Goal: Transaction & Acquisition: Subscribe to service/newsletter

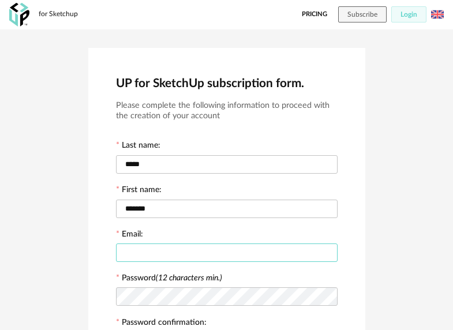
click at [188, 253] on input "text" at bounding box center [226, 252] width 221 height 18
type input "**********"
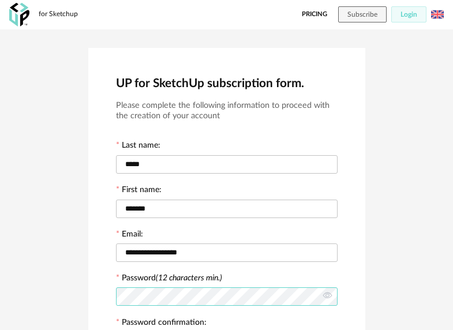
scroll to position [134, 0]
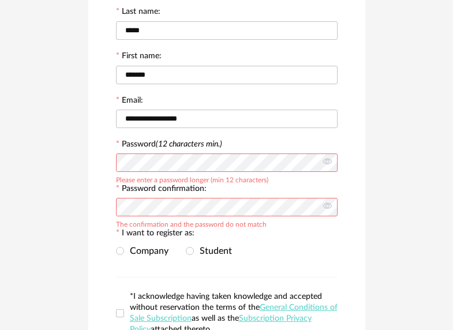
click at [27, 145] on div "**********" at bounding box center [226, 157] width 453 height 523
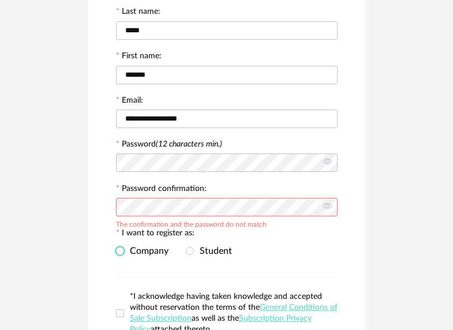
click at [144, 251] on span "Company" at bounding box center [146, 250] width 44 height 9
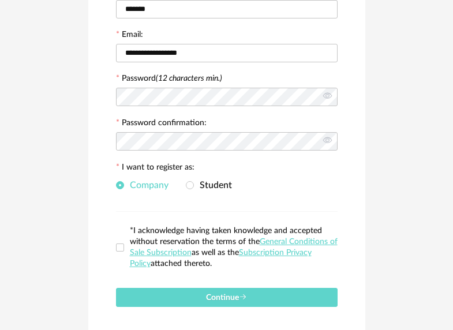
scroll to position [193, 0]
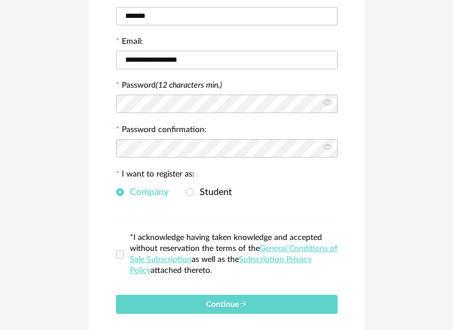
click at [115, 245] on div "**********" at bounding box center [226, 98] width 277 height 486
click at [121, 252] on span at bounding box center [120, 254] width 8 height 8
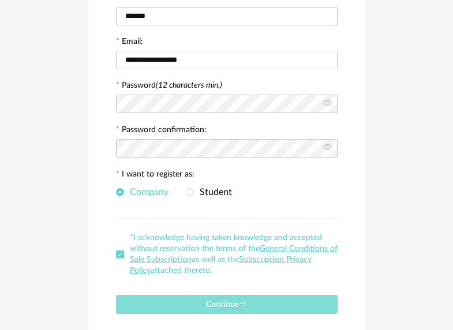
click at [214, 300] on span "Continue" at bounding box center [226, 304] width 41 height 8
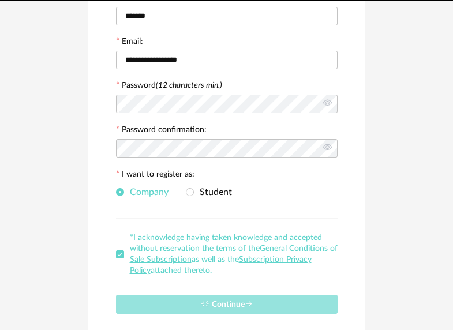
scroll to position [0, 0]
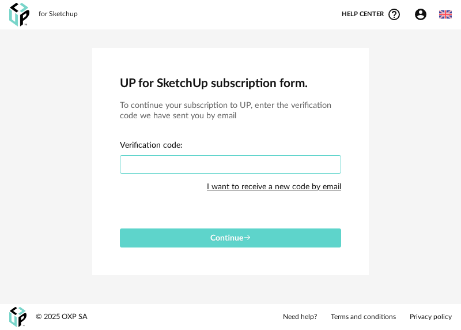
click at [182, 165] on input "text" at bounding box center [230, 164] width 221 height 18
click at [209, 162] on input "text" at bounding box center [230, 164] width 221 height 18
type input "****"
click at [120, 228] on button "Continue" at bounding box center [230, 237] width 221 height 19
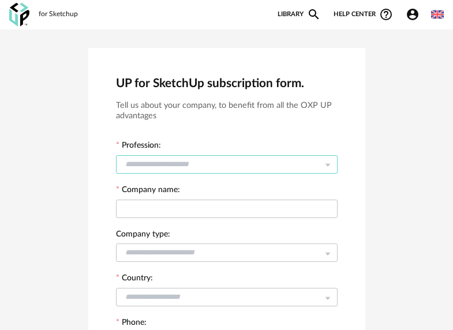
click at [189, 160] on input "text" at bounding box center [226, 164] width 221 height 18
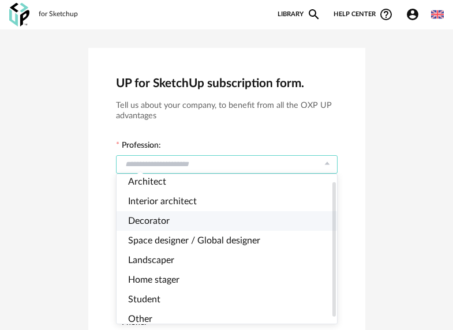
scroll to position [14, 0]
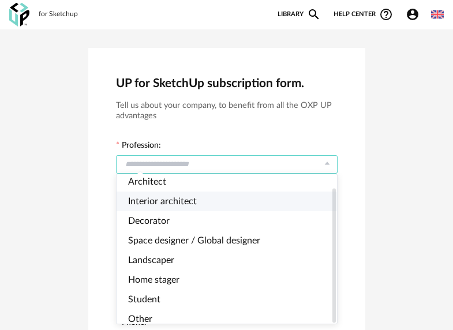
click at [161, 197] on span "Interior architect" at bounding box center [162, 201] width 69 height 9
type input "**********"
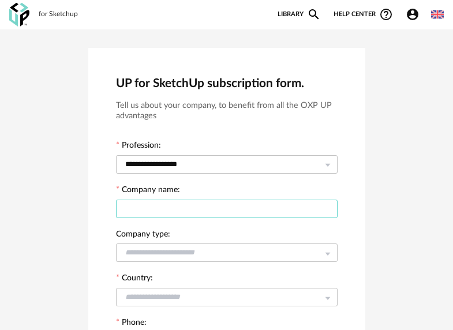
click at [172, 201] on input "text" at bounding box center [226, 209] width 221 height 18
type input "**********"
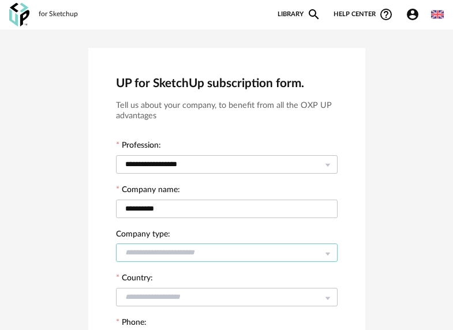
click at [223, 255] on input "text" at bounding box center [226, 252] width 221 height 18
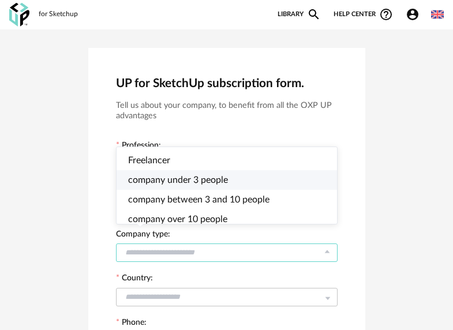
click at [175, 183] on span "company under 3 people" at bounding box center [178, 179] width 100 height 9
type input "**********"
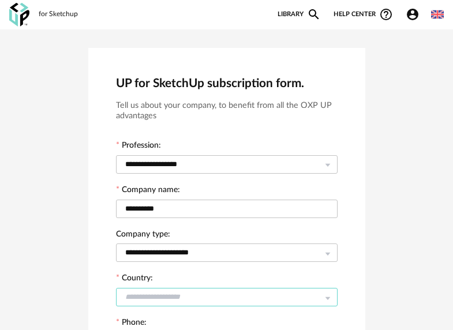
click at [157, 291] on input "text" at bounding box center [226, 297] width 221 height 18
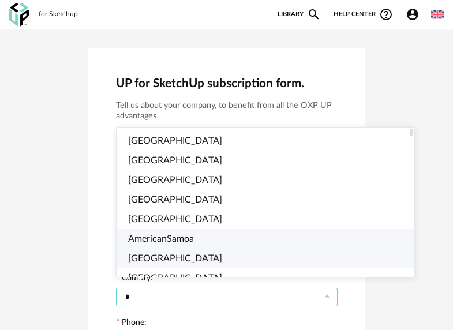
type input "**"
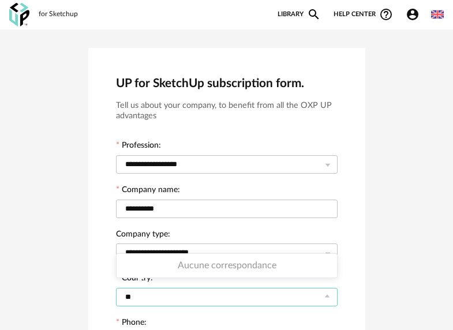
click at [157, 296] on input "**" at bounding box center [226, 297] width 221 height 18
click at [157, 296] on input "text" at bounding box center [226, 297] width 221 height 18
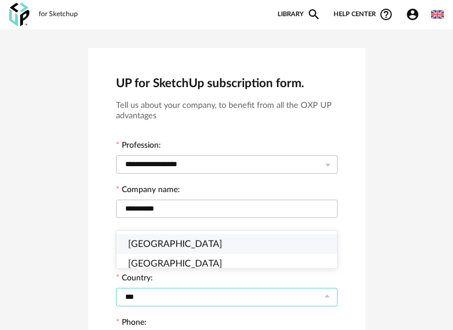
click at [186, 243] on li "Netherlands" at bounding box center [230, 244] width 229 height 20
type input "**********"
type input "***"
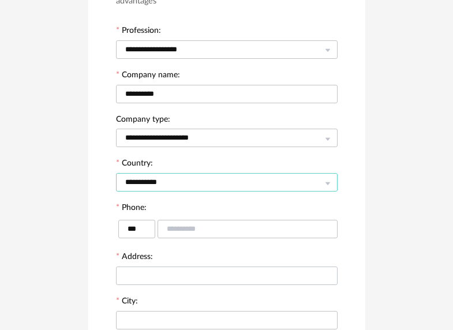
scroll to position [174, 0]
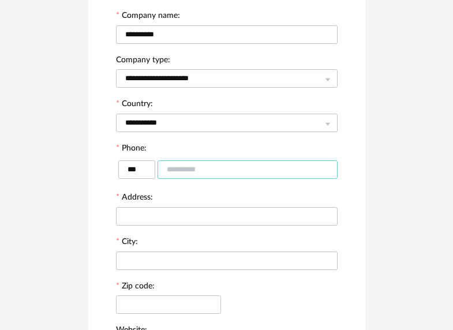
click at [194, 167] on input "text" at bounding box center [247, 169] width 180 height 18
type input "**********"
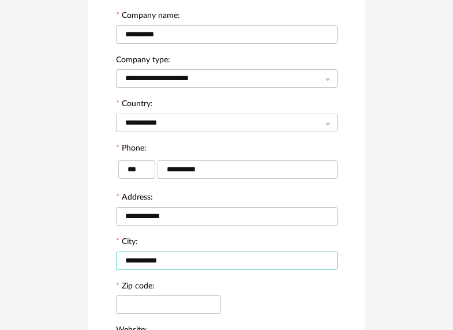
type input "**********"
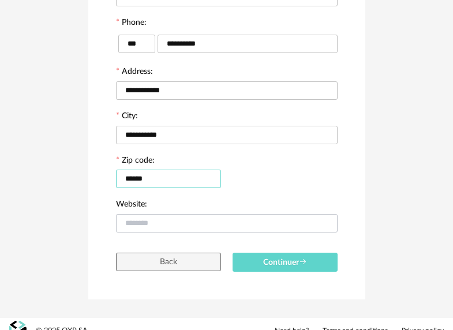
type input "******"
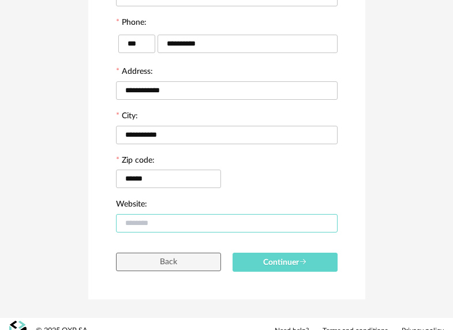
click at [157, 225] on input "text" at bounding box center [226, 223] width 221 height 18
type input "*"
type input "**********"
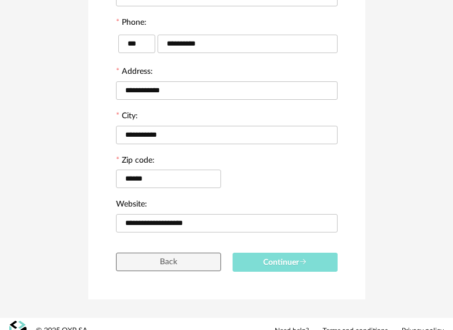
click at [300, 269] on button "Continuer" at bounding box center [284, 262] width 105 height 19
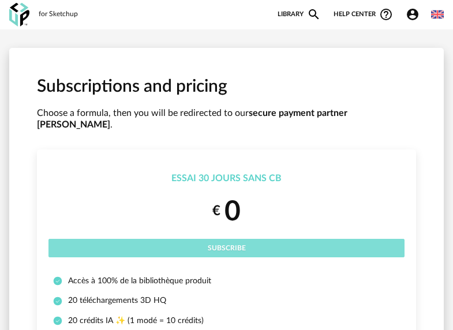
click at [255, 239] on button "Subscribe" at bounding box center [226, 248] width 356 height 18
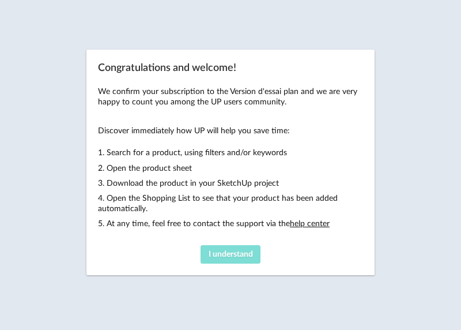
click at [223, 259] on button "I understand" at bounding box center [231, 254] width 60 height 18
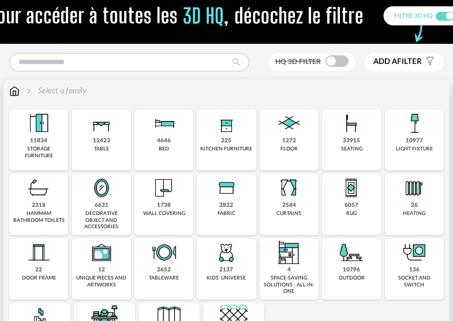
scroll to position [93, 0]
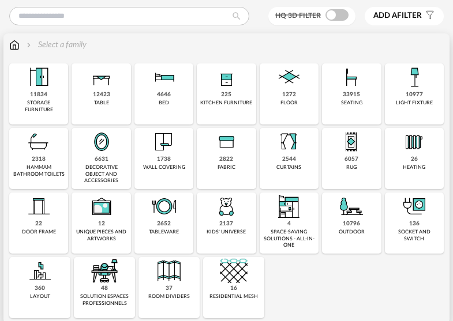
click at [178, 289] on div "37 room dividers" at bounding box center [168, 287] width 61 height 61
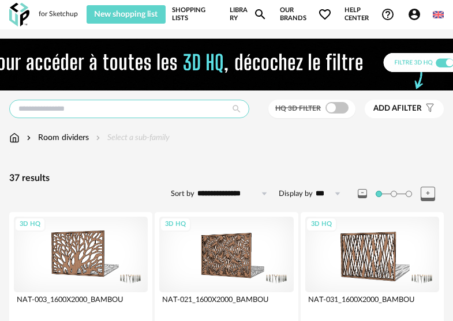
click at [148, 108] on input "text" at bounding box center [129, 109] width 240 height 18
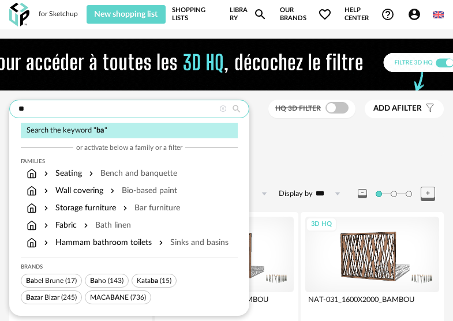
type input "*"
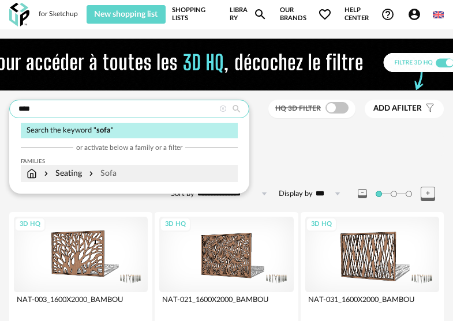
type input "****"
click at [122, 172] on div "Seating Sofa" at bounding box center [129, 174] width 205 height 12
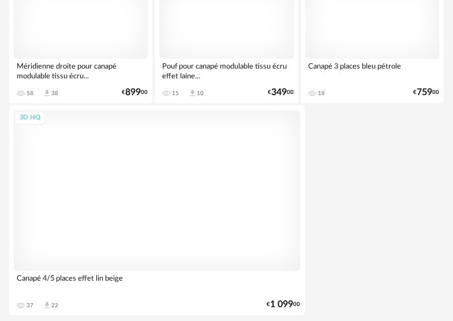
scroll to position [4355, 0]
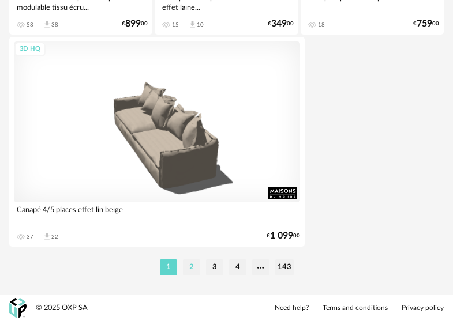
click at [192, 271] on li "2" at bounding box center [191, 267] width 17 height 16
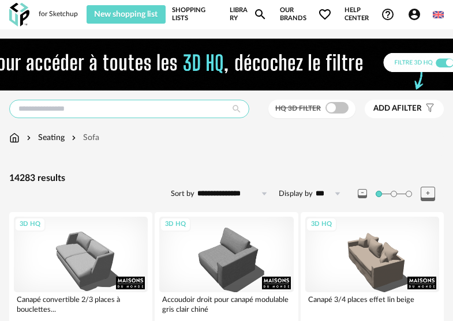
click at [69, 111] on input "text" at bounding box center [129, 109] width 240 height 18
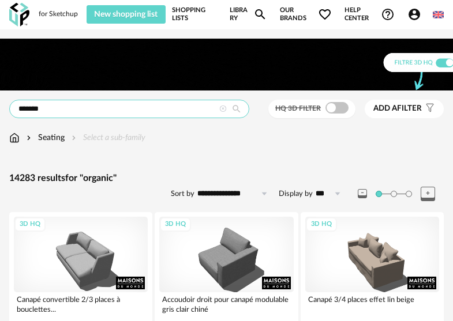
type input "*******"
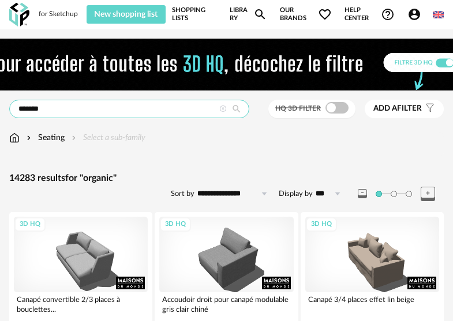
type input "*********"
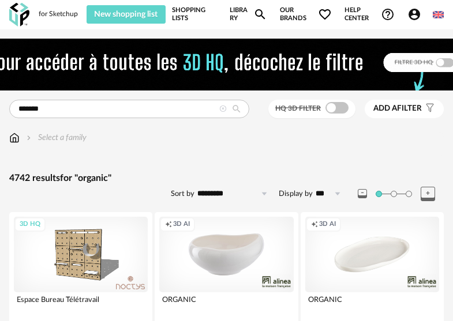
click at [62, 84] on img at bounding box center [226, 65] width 559 height 52
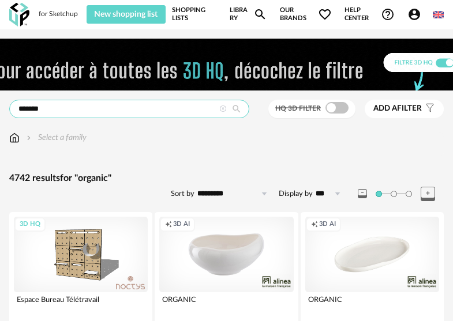
drag, startPoint x: 65, startPoint y: 111, endPoint x: -58, endPoint y: 95, distance: 123.3
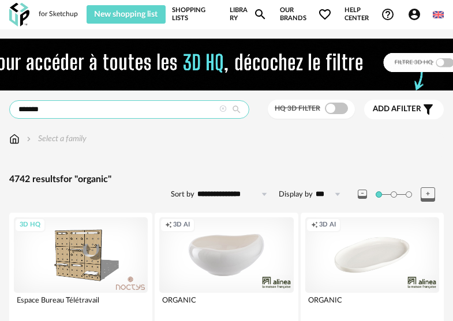
click at [58, 111] on input "*******" at bounding box center [129, 109] width 240 height 18
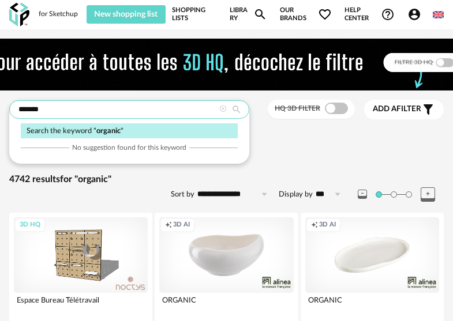
drag, startPoint x: 36, startPoint y: 106, endPoint x: -16, endPoint y: 95, distance: 52.4
type input "**********"
type input "*********"
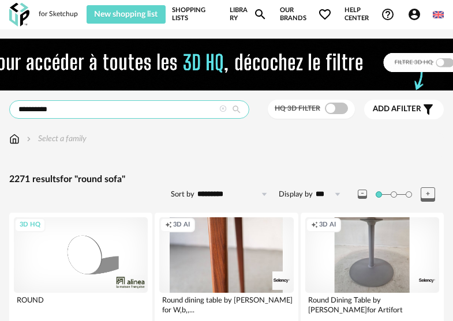
drag, startPoint x: 69, startPoint y: 104, endPoint x: 77, endPoint y: 105, distance: 8.2
click at [69, 104] on input "**********" at bounding box center [129, 109] width 240 height 18
drag, startPoint x: 35, startPoint y: 105, endPoint x: 5, endPoint y: 105, distance: 30.6
click at [17, 105] on input "**********" at bounding box center [129, 109] width 240 height 18
type input "****"
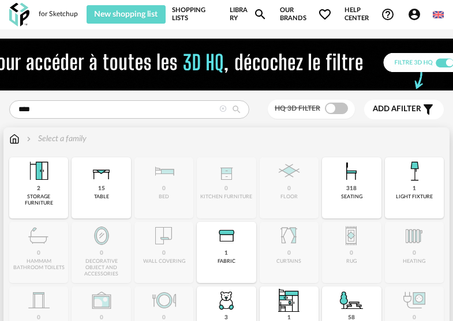
click at [57, 138] on div "Select a family" at bounding box center [55, 139] width 62 height 12
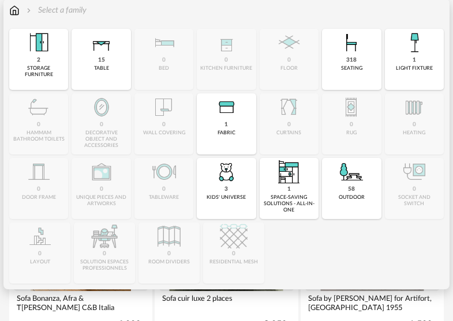
click at [347, 46] on img at bounding box center [351, 43] width 28 height 28
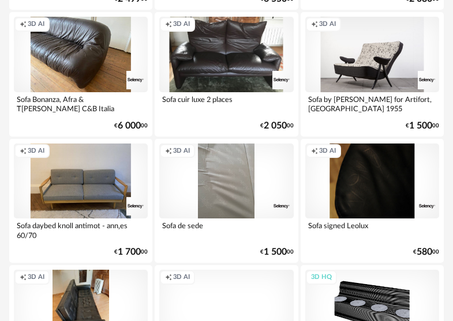
scroll to position [269, 0]
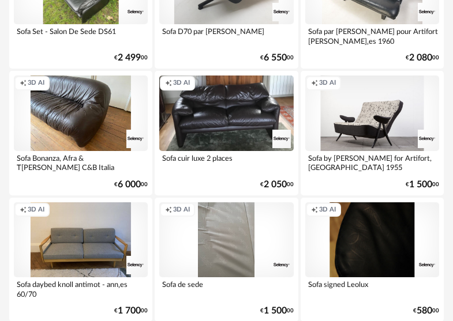
click at [221, 106] on div "Creation icon 3D AI" at bounding box center [226, 114] width 134 height 76
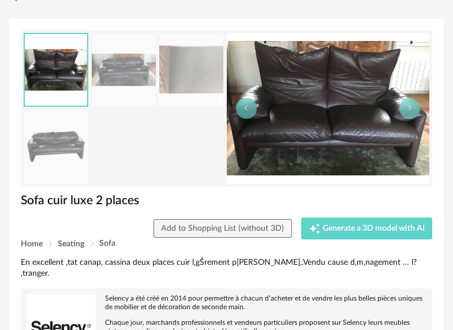
scroll to position [113, 0]
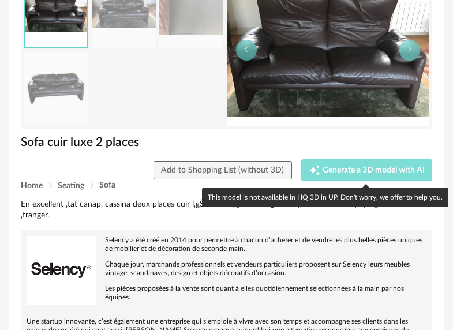
click at [336, 172] on span "Generate a 3D model with AI" at bounding box center [373, 170] width 102 height 8
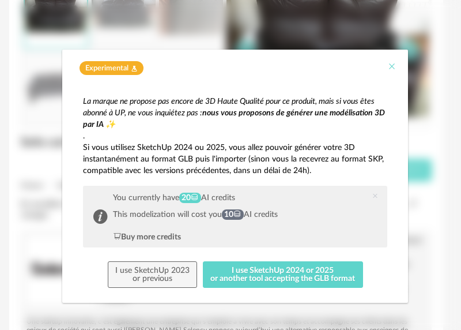
click at [392, 64] on icon "Close" at bounding box center [391, 66] width 9 height 9
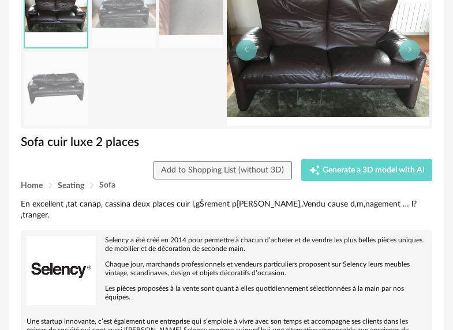
scroll to position [0, 0]
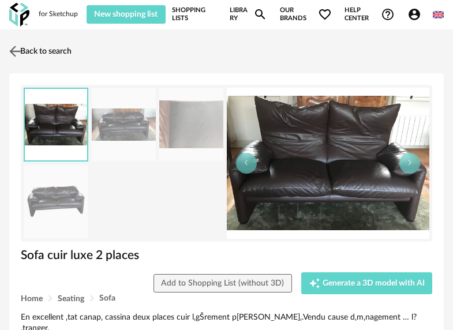
click at [19, 46] on img at bounding box center [15, 51] width 17 height 17
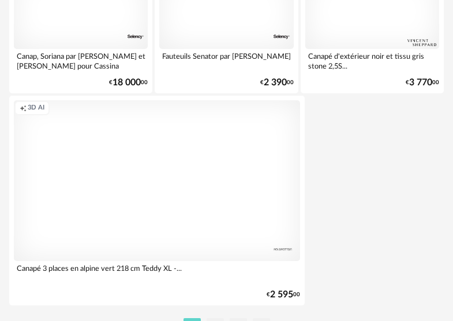
scroll to position [4355, 0]
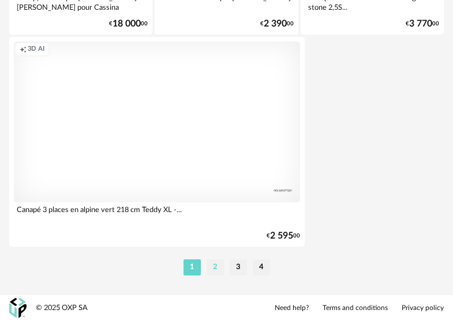
click at [211, 268] on li "2" at bounding box center [214, 267] width 17 height 16
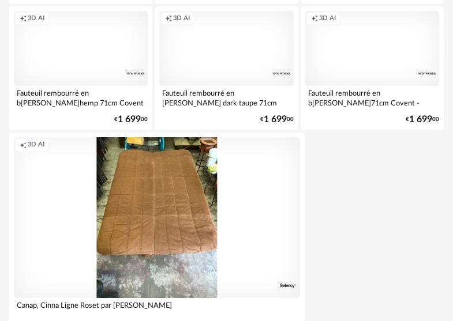
scroll to position [4355, 0]
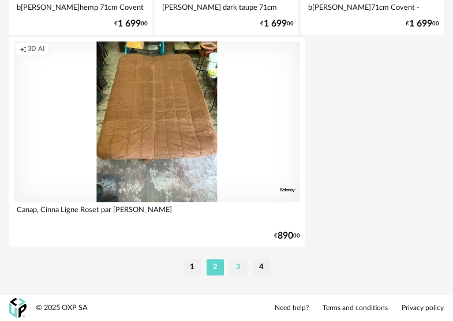
click at [235, 268] on li "3" at bounding box center [237, 267] width 17 height 16
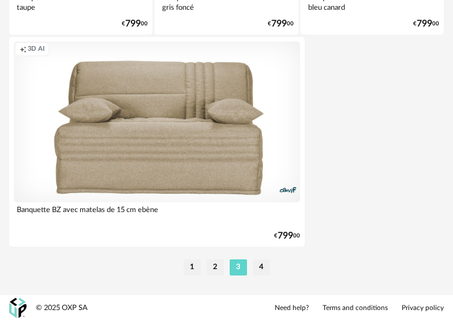
scroll to position [4348, 0]
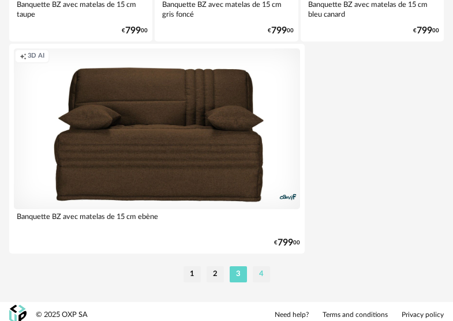
click at [264, 273] on li "4" at bounding box center [261, 274] width 17 height 16
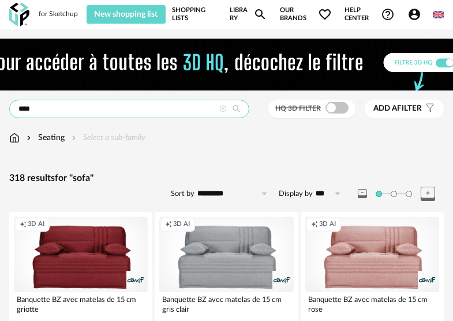
click at [65, 112] on input "****" at bounding box center [129, 109] width 240 height 18
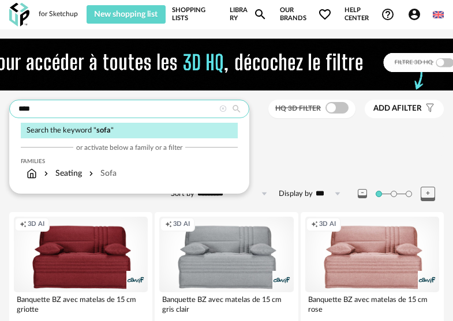
click at [76, 105] on input "****" at bounding box center [129, 109] width 240 height 18
click at [80, 131] on div "Search the keyword " sofa "" at bounding box center [129, 131] width 217 height 16
click at [85, 133] on div "Search the keyword " sofa "" at bounding box center [129, 131] width 217 height 16
click at [48, 110] on input "****" at bounding box center [129, 109] width 240 height 18
drag, startPoint x: 47, startPoint y: 110, endPoint x: -12, endPoint y: 107, distance: 58.9
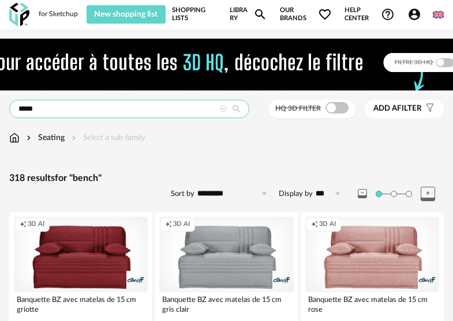
type input "*****"
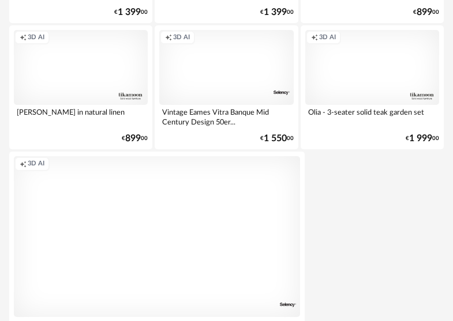
scroll to position [4122, 0]
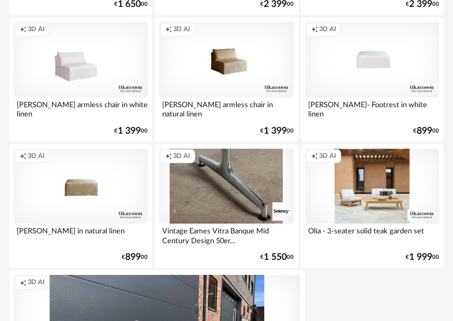
click at [374, 200] on div "Creation icon 3D AI" at bounding box center [372, 187] width 134 height 76
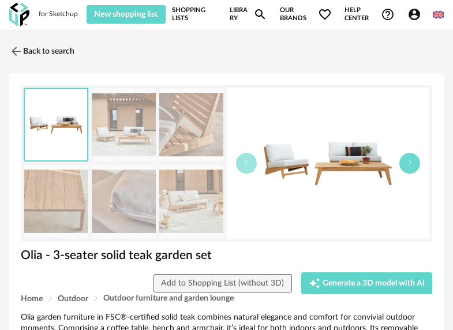
click at [416, 167] on button "button" at bounding box center [409, 163] width 21 height 21
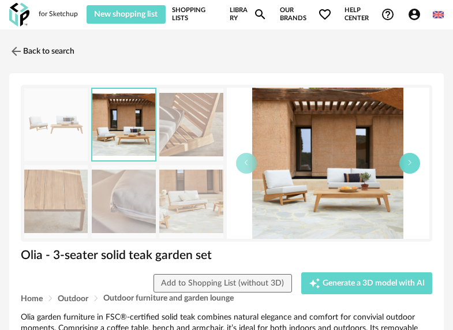
click at [416, 167] on button "button" at bounding box center [409, 163] width 21 height 21
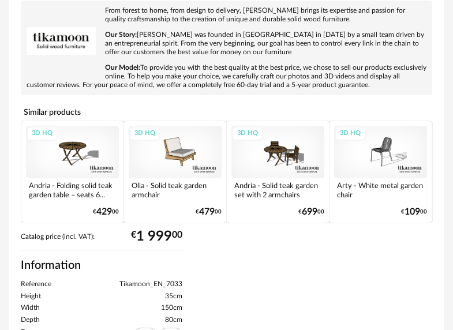
scroll to position [624, 0]
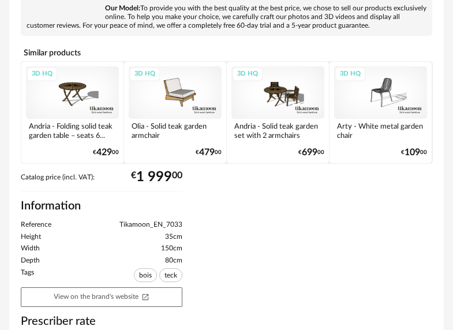
click at [187, 76] on div "3D HQ" at bounding box center [175, 92] width 93 height 52
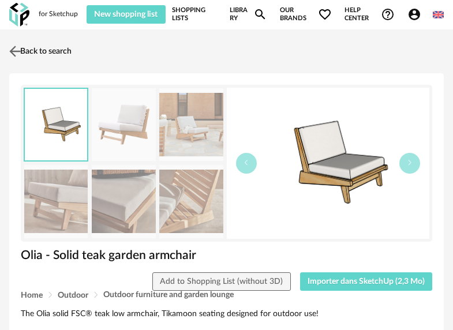
click at [14, 51] on img at bounding box center [15, 51] width 17 height 17
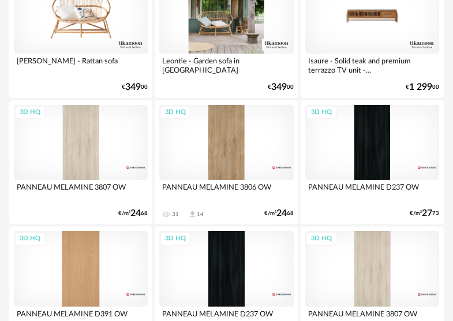
scroll to position [2248, 0]
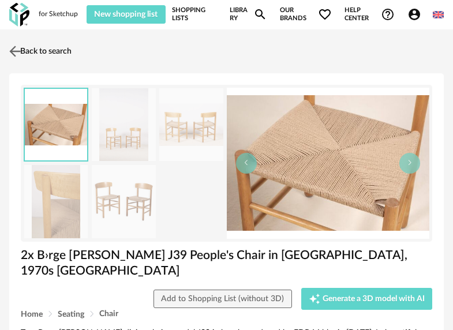
click at [22, 50] on img at bounding box center [15, 51] width 17 height 17
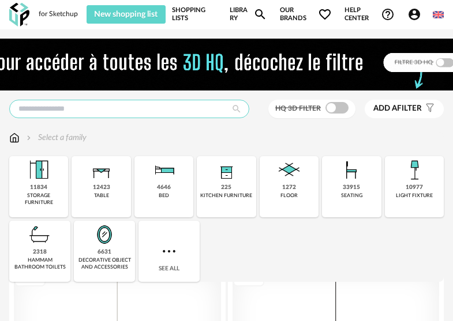
click at [68, 106] on input "text" at bounding box center [129, 109] width 240 height 18
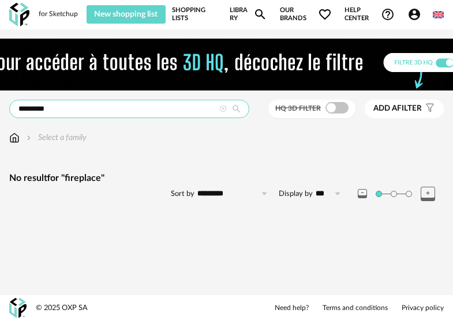
drag, startPoint x: 71, startPoint y: 107, endPoint x: -20, endPoint y: 98, distance: 91.6
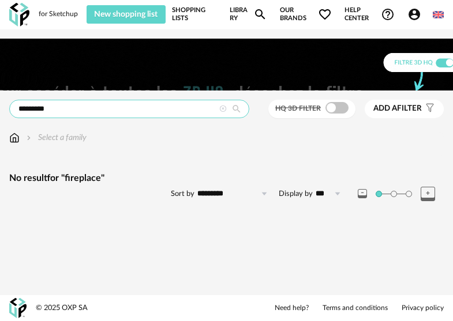
click at [0, 98] on html "for Sketchup New shopping list Update my Shopping List Refresh icon Shopping Li…" at bounding box center [226, 160] width 453 height 321
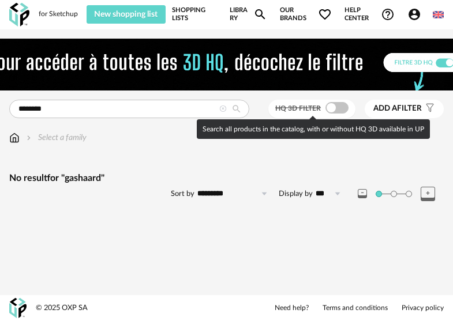
click at [330, 109] on span at bounding box center [336, 108] width 23 height 12
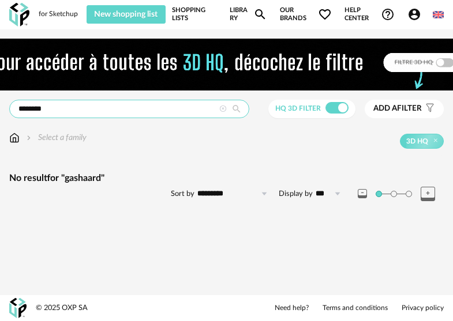
click at [100, 104] on input "********" at bounding box center [129, 109] width 240 height 18
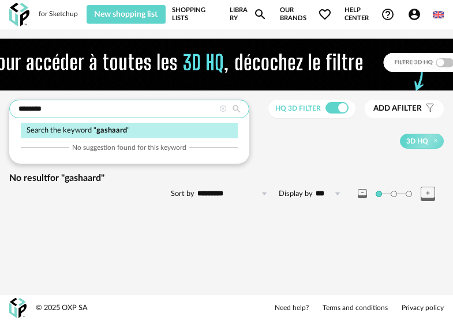
drag, startPoint x: 103, startPoint y: 104, endPoint x: -58, endPoint y: 99, distance: 160.4
click at [0, 99] on html "for Sketchup New shopping list Update my Shopping List Refresh icon Shopping Li…" at bounding box center [226, 160] width 453 height 321
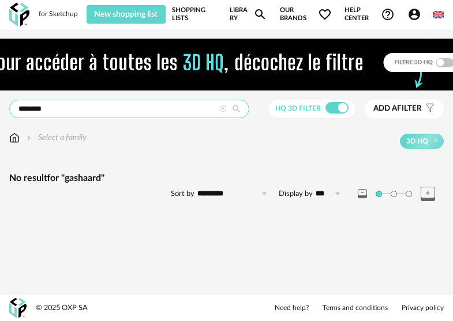
click at [89, 109] on input "********" at bounding box center [129, 109] width 240 height 18
drag, startPoint x: -14, startPoint y: 98, endPoint x: -29, endPoint y: 95, distance: 15.8
click at [0, 95] on html "for Sketchup New shopping list Update my Shopping List Refresh icon Shopping Li…" at bounding box center [226, 160] width 453 height 321
click at [411, 104] on span "Add a filter" at bounding box center [397, 109] width 48 height 10
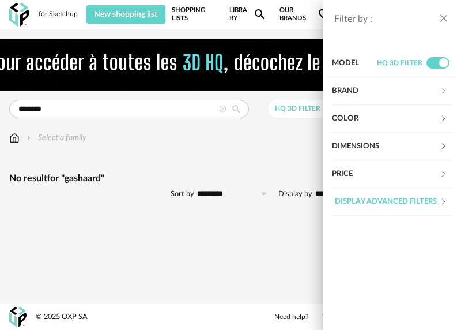
click at [264, 172] on div "Filter by : Model HQ 3D filter Brand &tradition 0 101 Copenhagen 0 366 Concept …" at bounding box center [230, 165] width 461 height 330
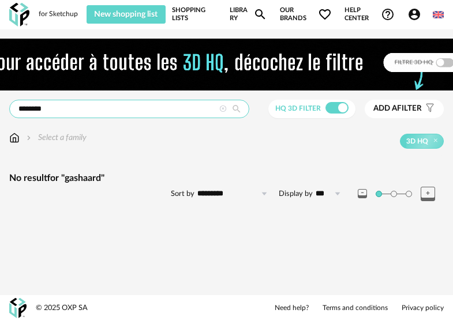
click at [58, 115] on input "********" at bounding box center [129, 109] width 240 height 18
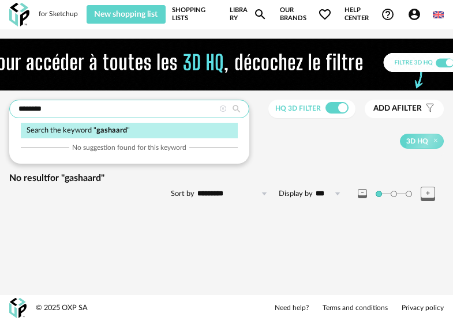
drag, startPoint x: 59, startPoint y: 111, endPoint x: -58, endPoint y: 96, distance: 117.4
click at [0, 96] on html "for Sketchup New shopping list Update my Shopping List Refresh icon Shopping Li…" at bounding box center [226, 160] width 453 height 321
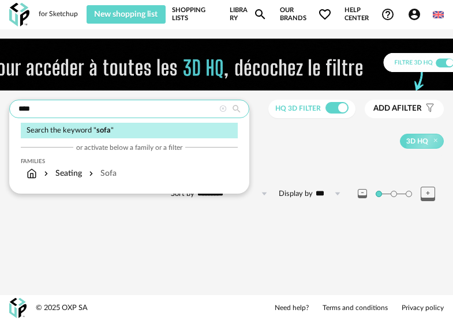
type input "****"
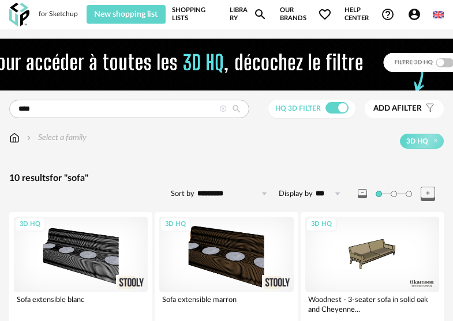
click at [327, 106] on span at bounding box center [336, 108] width 23 height 12
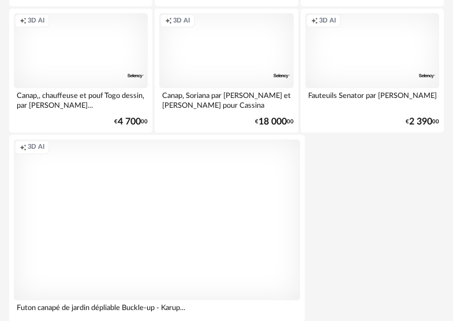
scroll to position [4355, 0]
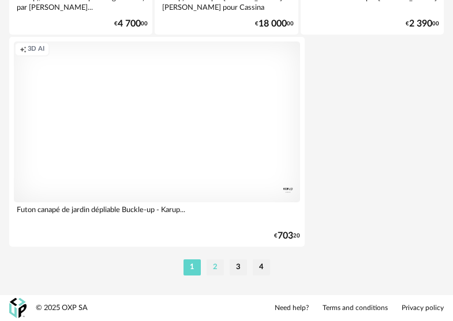
click at [215, 266] on li "2" at bounding box center [214, 267] width 17 height 16
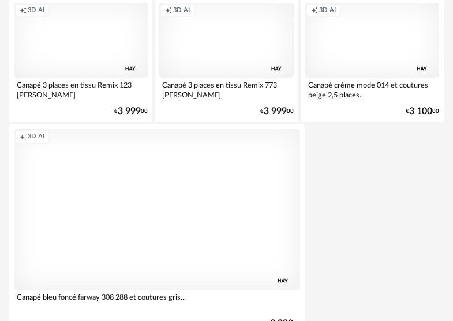
scroll to position [4355, 0]
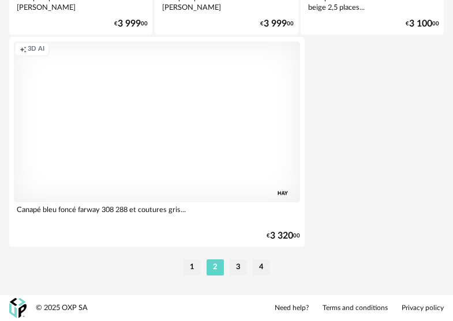
click at [244, 269] on li "3" at bounding box center [237, 267] width 17 height 16
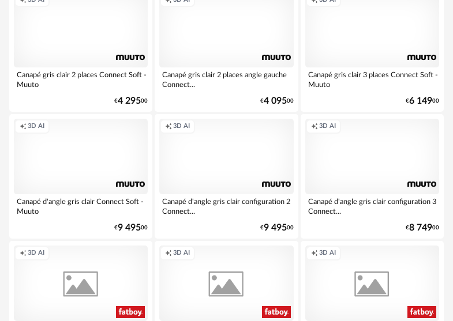
scroll to position [2751, 0]
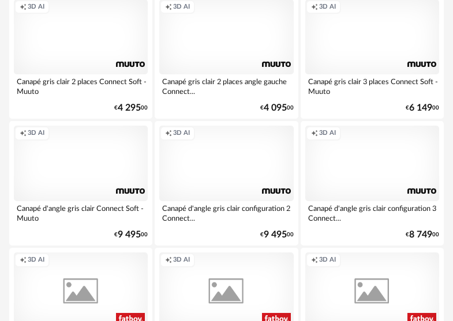
click at [264, 147] on div "Creation icon 3D AI" at bounding box center [226, 164] width 134 height 76
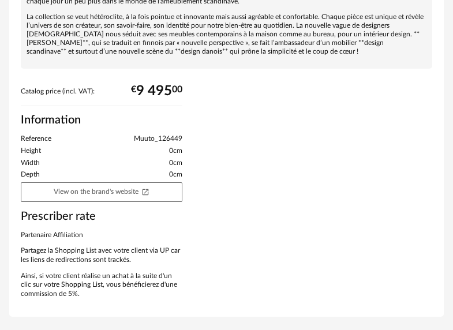
scroll to position [473, 0]
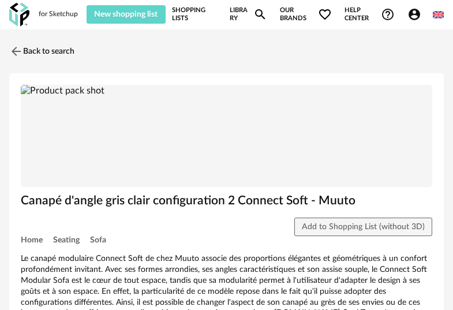
click at [253, 16] on icon "Magnify icon" at bounding box center [260, 14] width 14 height 14
click at [259, 11] on icon "Magnify icon" at bounding box center [260, 14] width 14 height 14
click at [190, 10] on link "Shopping Lists" at bounding box center [194, 14] width 45 height 18
click at [24, 50] on link "Back to search" at bounding box center [38, 51] width 65 height 25
click at [9, 54] on img at bounding box center [15, 51] width 17 height 17
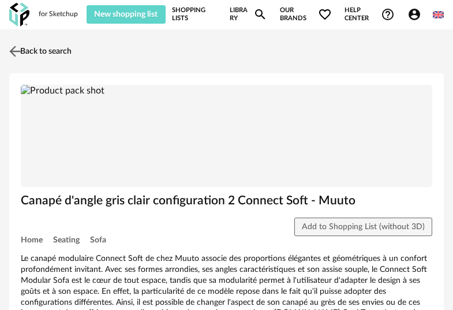
click at [16, 54] on img at bounding box center [15, 51] width 17 height 17
click at [17, 54] on img at bounding box center [15, 51] width 17 height 17
click at [21, 53] on img at bounding box center [15, 51] width 17 height 17
click at [24, 15] on img at bounding box center [19, 15] width 20 height 24
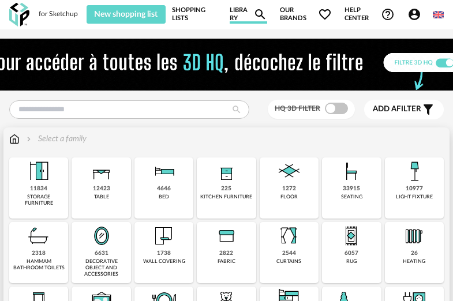
click at [343, 197] on div "seating" at bounding box center [351, 197] width 21 height 6
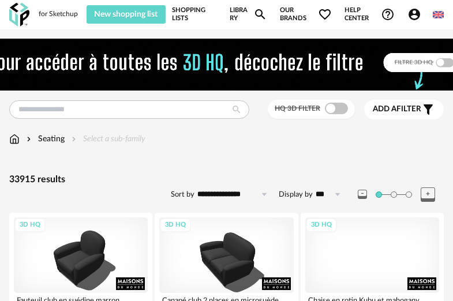
click at [114, 139] on div "Seating Select a sub-family" at bounding box center [77, 139] width 136 height 12
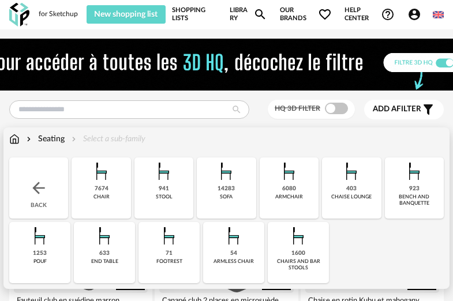
click at [228, 194] on div "sofa" at bounding box center [226, 197] width 13 height 6
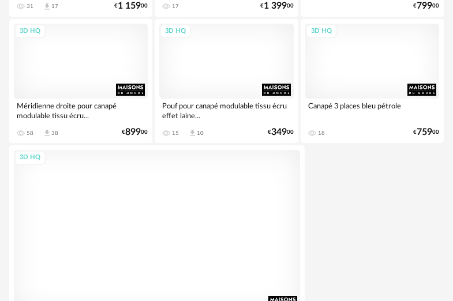
scroll to position [4375, 0]
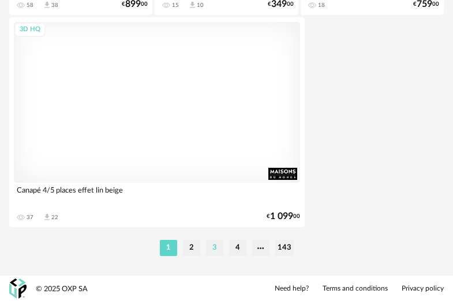
click at [219, 248] on li "3" at bounding box center [214, 248] width 17 height 16
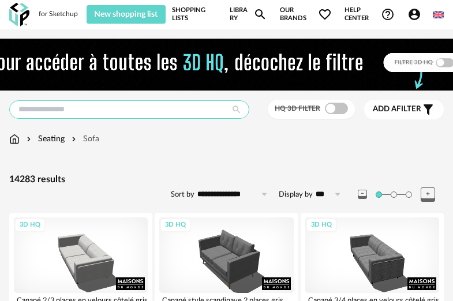
click at [72, 105] on input "text" at bounding box center [129, 109] width 240 height 18
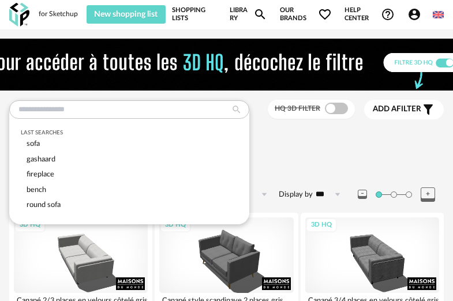
click at [348, 156] on div "Seating [GEOGRAPHIC_DATA]" at bounding box center [226, 145] width 434 height 24
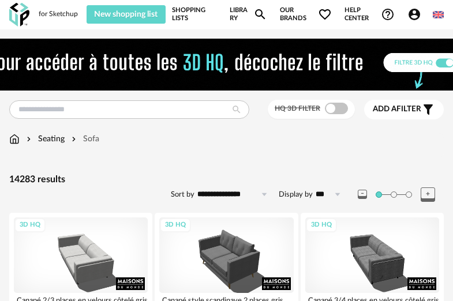
click at [330, 195] on icon at bounding box center [337, 194] width 14 height 18
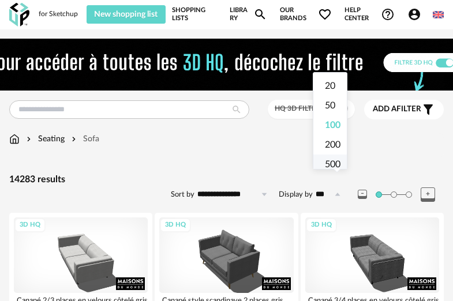
click at [334, 168] on span "500" at bounding box center [333, 164] width 16 height 9
type input "***"
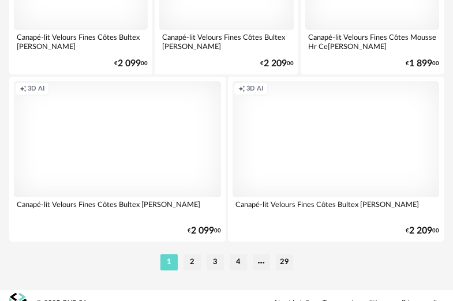
scroll to position [21178, 0]
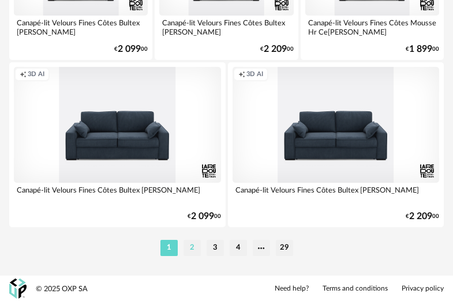
click at [183, 250] on li "2" at bounding box center [191, 248] width 17 height 16
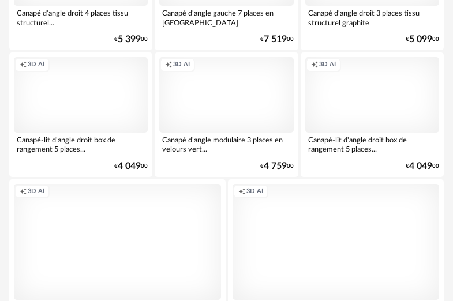
scroll to position [21178, 0]
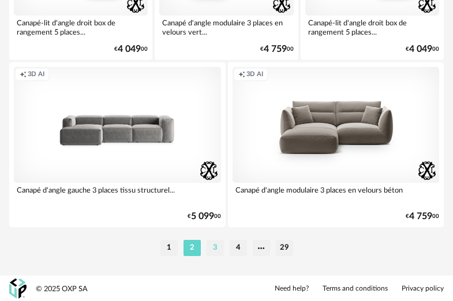
click at [217, 252] on li "3" at bounding box center [214, 248] width 17 height 16
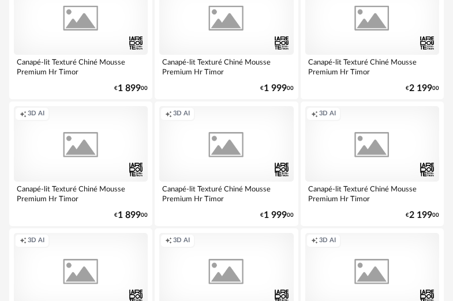
scroll to position [21178, 0]
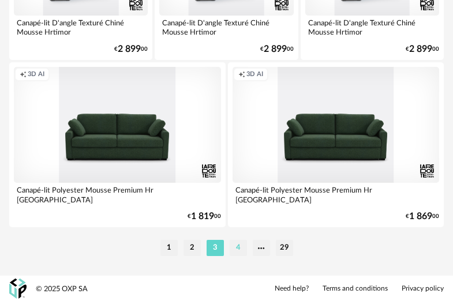
click at [236, 250] on li "4" at bounding box center [237, 248] width 17 height 16
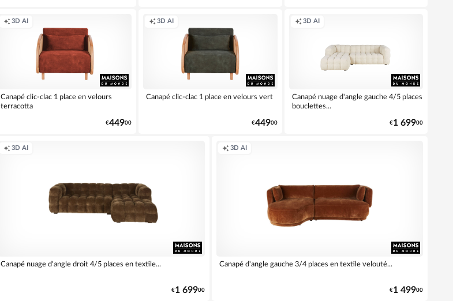
scroll to position [21178, 16]
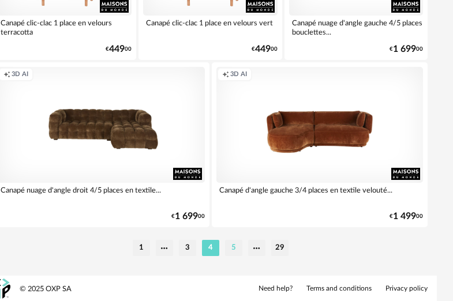
click at [227, 249] on li "5" at bounding box center [233, 248] width 17 height 16
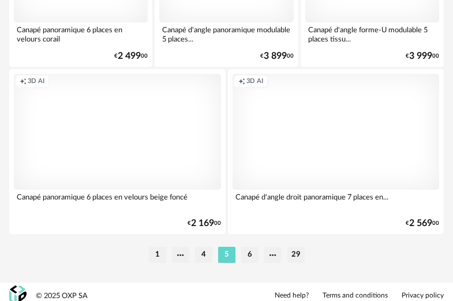
scroll to position [21156, 0]
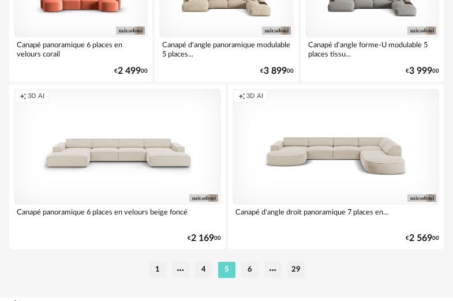
drag, startPoint x: 246, startPoint y: 273, endPoint x: 115, endPoint y: 170, distance: 167.1
click at [247, 273] on li "6" at bounding box center [249, 270] width 17 height 16
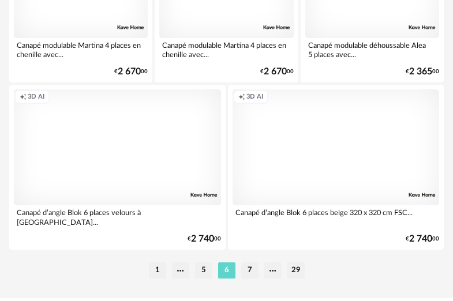
scroll to position [21178, 0]
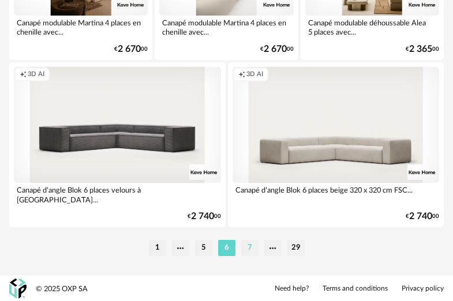
click at [252, 250] on li "7" at bounding box center [249, 248] width 17 height 16
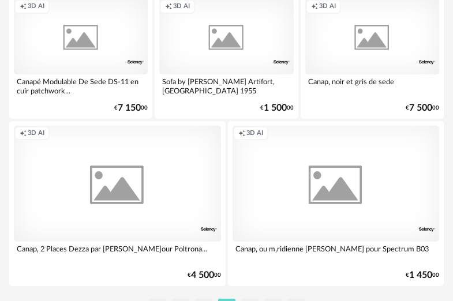
scroll to position [21178, 0]
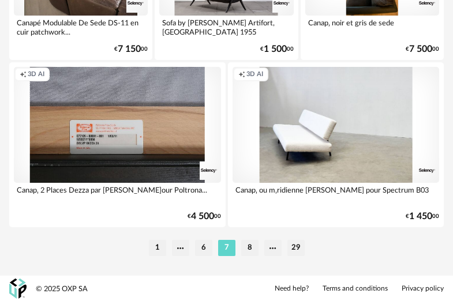
drag, startPoint x: 246, startPoint y: 249, endPoint x: 92, endPoint y: 197, distance: 161.9
click at [246, 249] on li "8" at bounding box center [249, 248] width 17 height 16
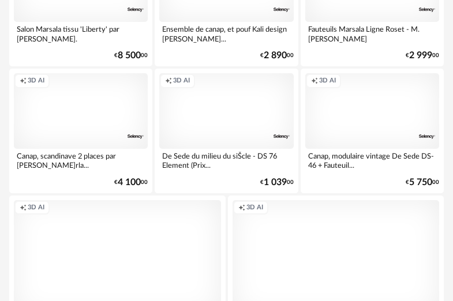
scroll to position [21178, 0]
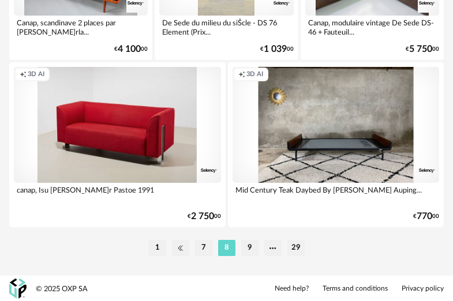
drag, startPoint x: 182, startPoint y: 248, endPoint x: 176, endPoint y: 257, distance: 10.7
click at [182, 248] on li at bounding box center [180, 248] width 17 height 16
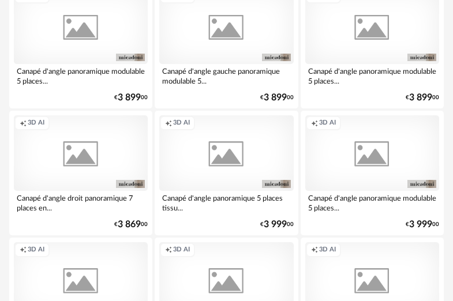
scroll to position [21178, 0]
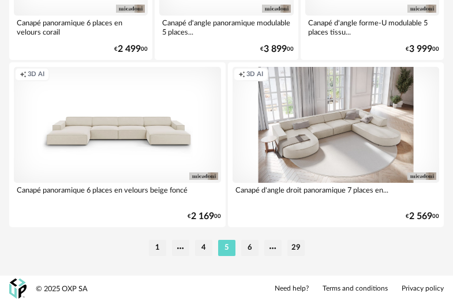
click at [310, 157] on div "Creation icon 3D AI" at bounding box center [335, 125] width 207 height 116
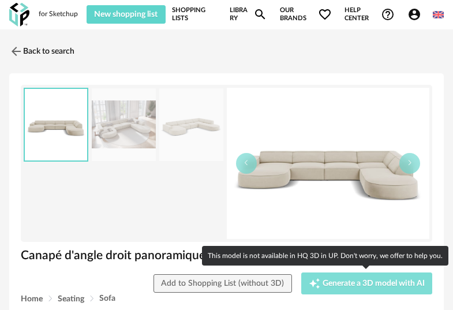
click at [330, 281] on span "Generate a 3D model with AI" at bounding box center [373, 283] width 102 height 8
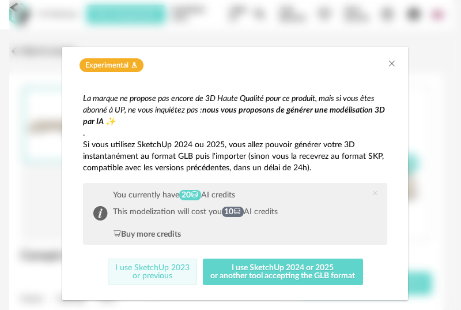
click at [151, 278] on button "I use SketchUp 2023 or previous" at bounding box center [153, 271] width 90 height 27
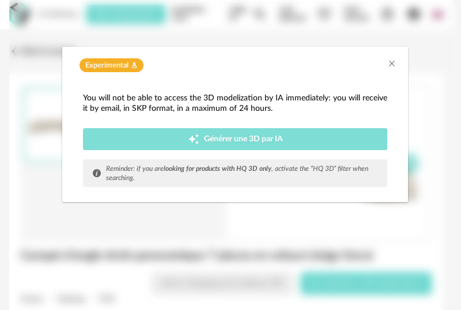
click at [218, 135] on span "Générer une 3D par IA" at bounding box center [243, 139] width 79 height 8
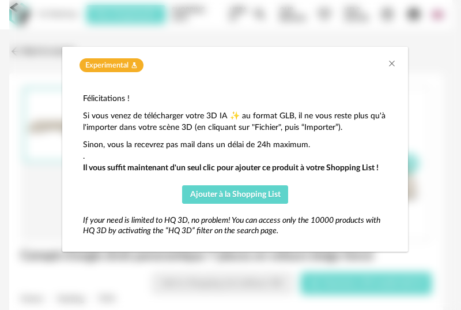
click at [137, 67] on icon "Flask icon" at bounding box center [134, 65] width 7 height 7
click at [226, 197] on span "Ajouter à la Shopping List" at bounding box center [235, 194] width 91 height 8
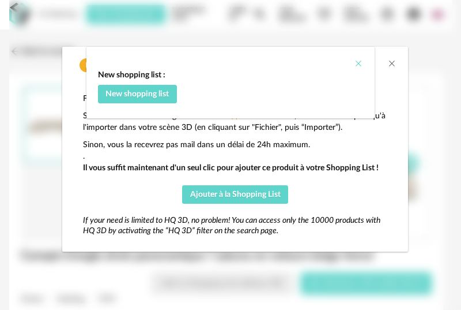
click at [359, 66] on icon "Close" at bounding box center [358, 63] width 9 height 9
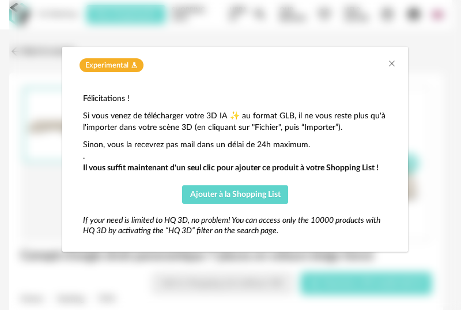
click at [429, 140] on div "Experimental Flask icon Félicitations ! Si vous venez de télécharger votre 3D I…" at bounding box center [235, 155] width 452 height 310
click at [390, 63] on icon "Close" at bounding box center [391, 63] width 9 height 9
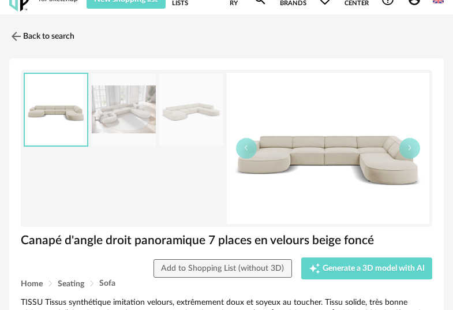
scroll to position [22, 0]
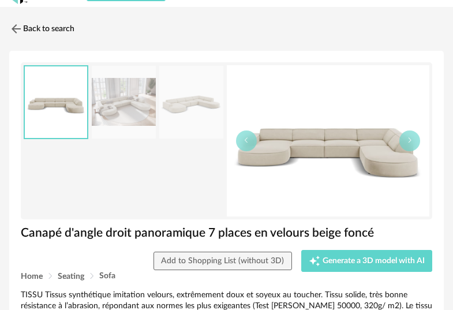
click at [176, 109] on img at bounding box center [190, 102] width 63 height 73
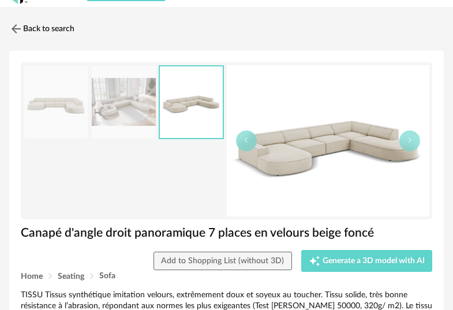
click at [32, 110] on img at bounding box center [55, 102] width 63 height 73
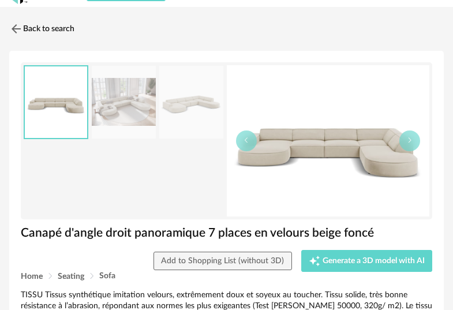
click at [114, 108] on img at bounding box center [123, 102] width 63 height 73
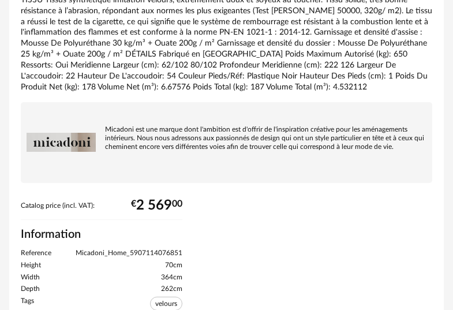
scroll to position [450, 0]
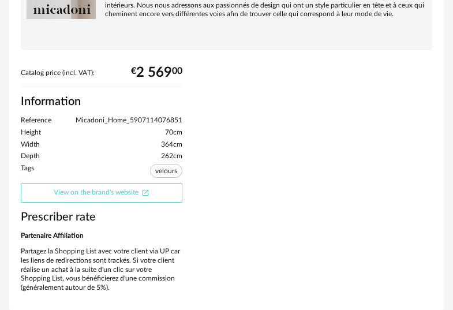
click at [146, 189] on icon "Open In New icon" at bounding box center [145, 193] width 8 height 8
